Goal: Find specific page/section: Find specific page/section

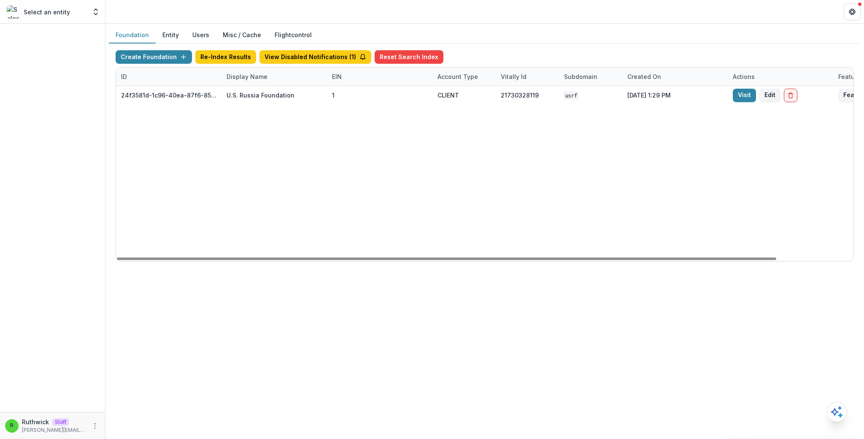
click at [627, 38] on div "Foundation Entity Users Misc / Cache Flightcontrol" at bounding box center [485, 35] width 752 height 16
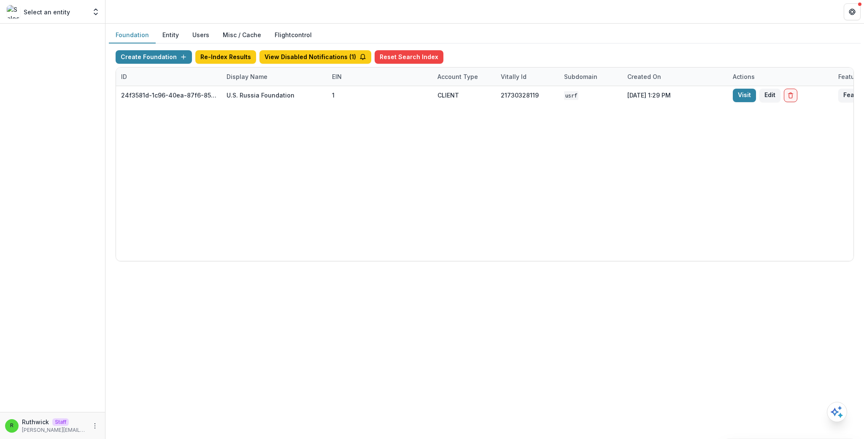
click at [633, 35] on div "Foundation Entity Users Misc / Cache Flightcontrol" at bounding box center [485, 35] width 752 height 16
